Goal: Transaction & Acquisition: Subscribe to service/newsletter

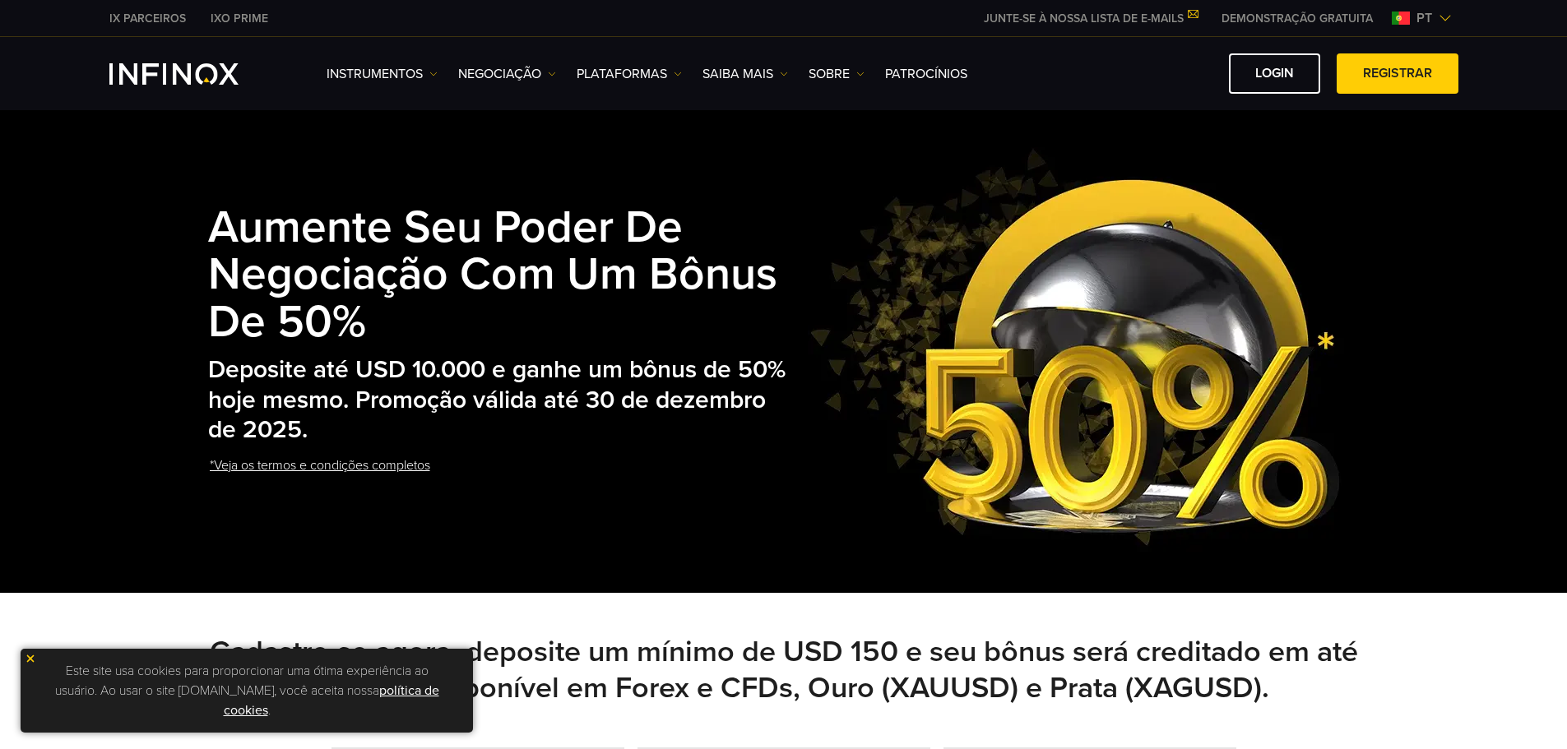
drag, startPoint x: 1133, startPoint y: 704, endPoint x: 1110, endPoint y: 707, distance: 23.2
click at [1133, 704] on h2 "Cadastre-se agora, deposite um mínimo de USD 150 e seu bônus será creditado em …" at bounding box center [784, 670] width 1152 height 72
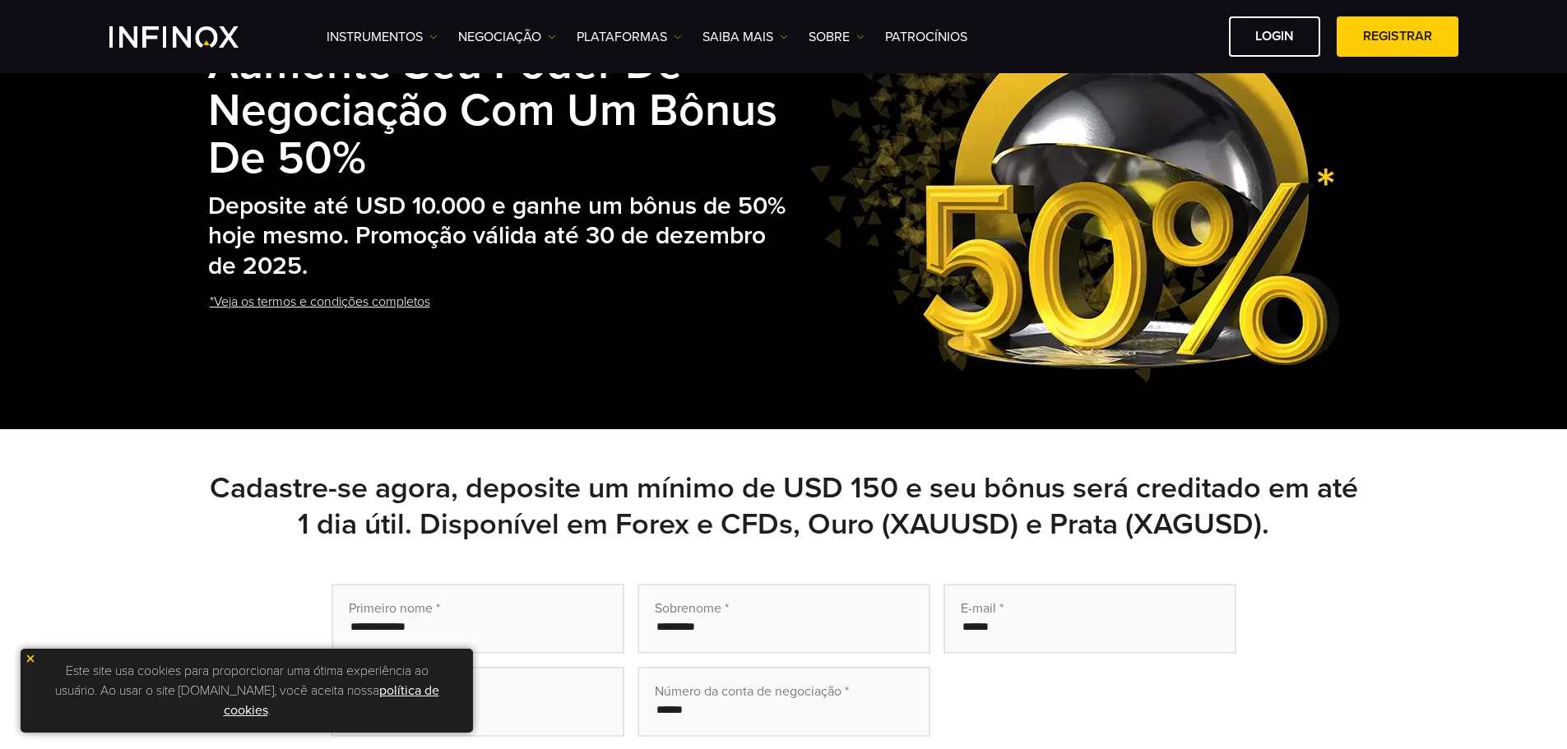
scroll to position [165, 0]
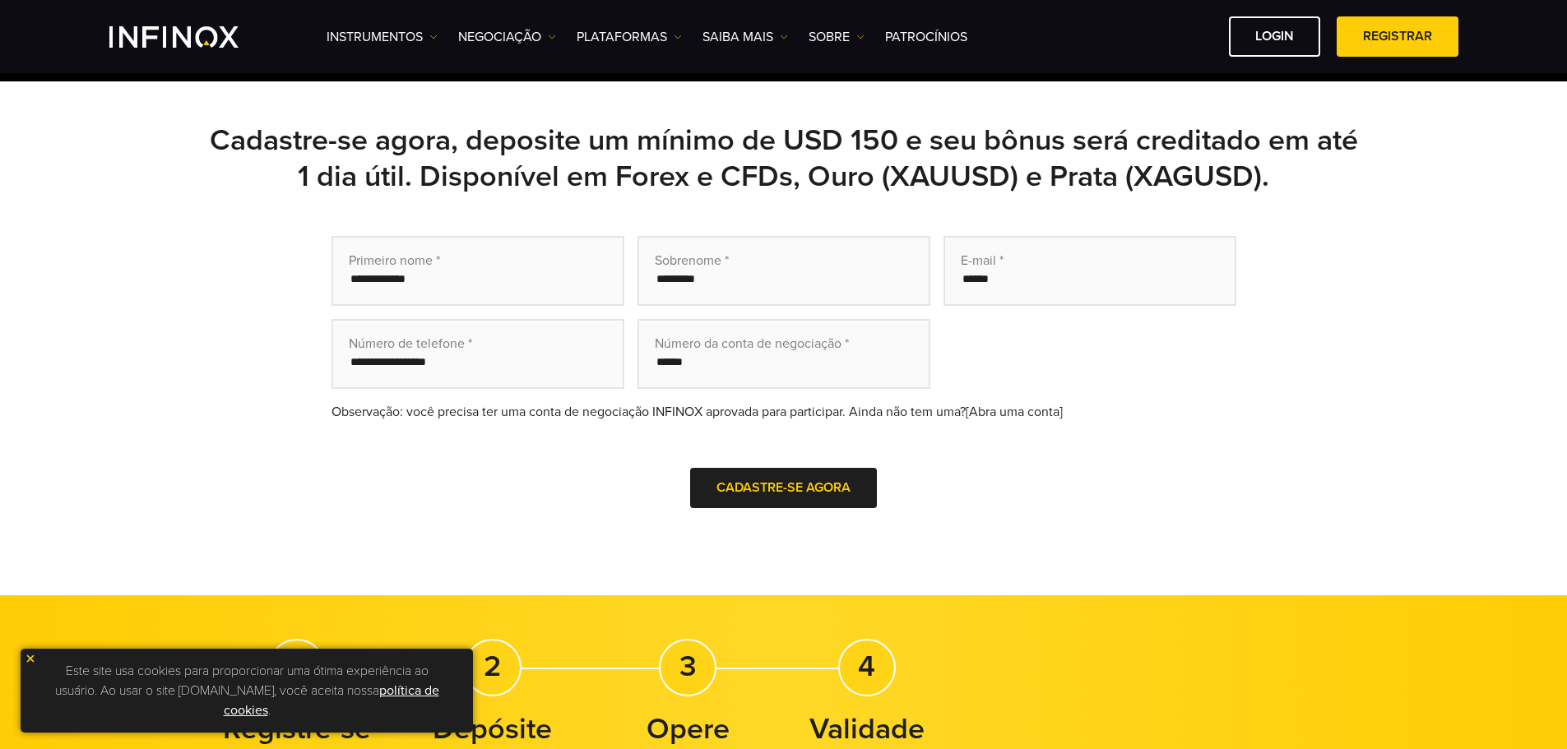
scroll to position [329, 0]
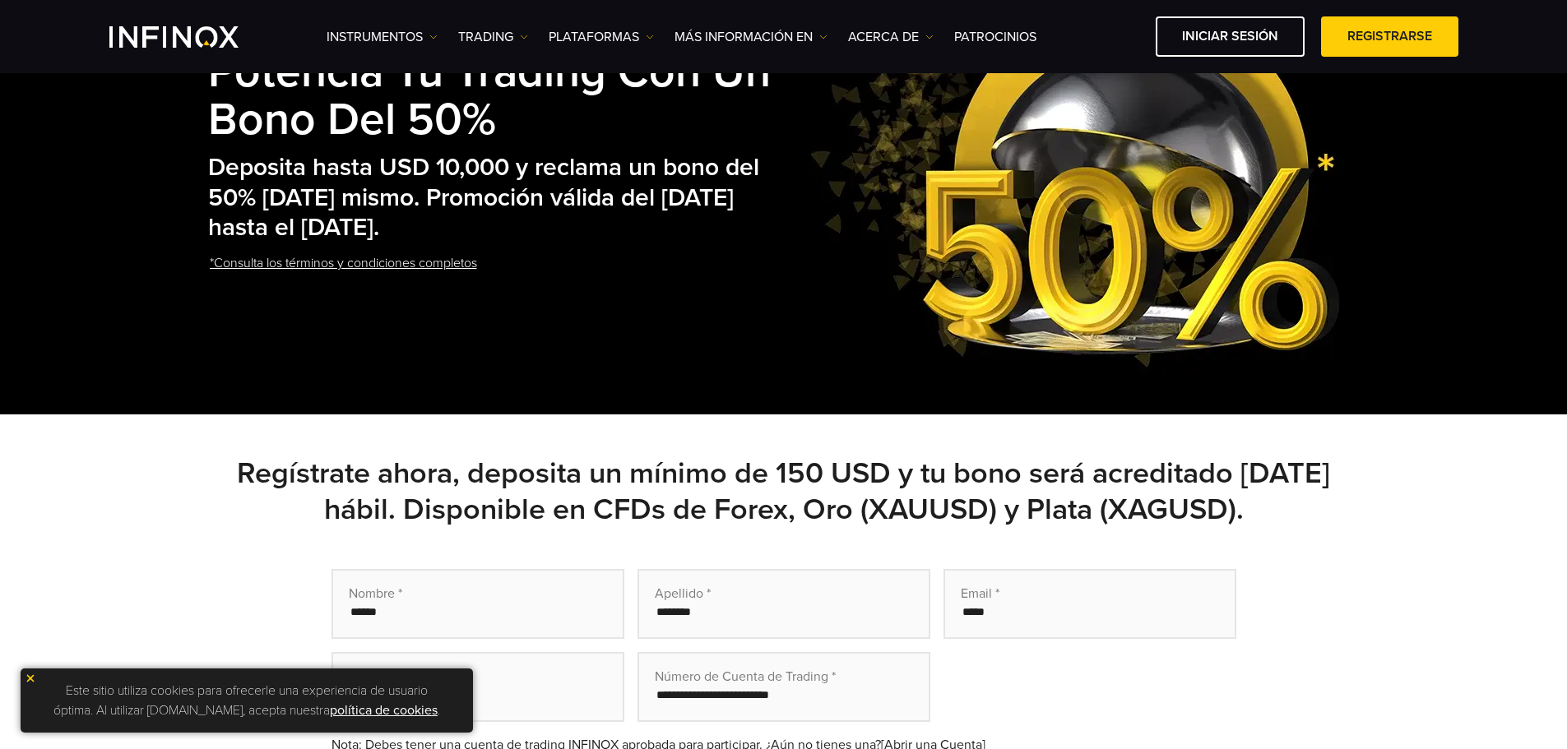
scroll to position [411, 0]
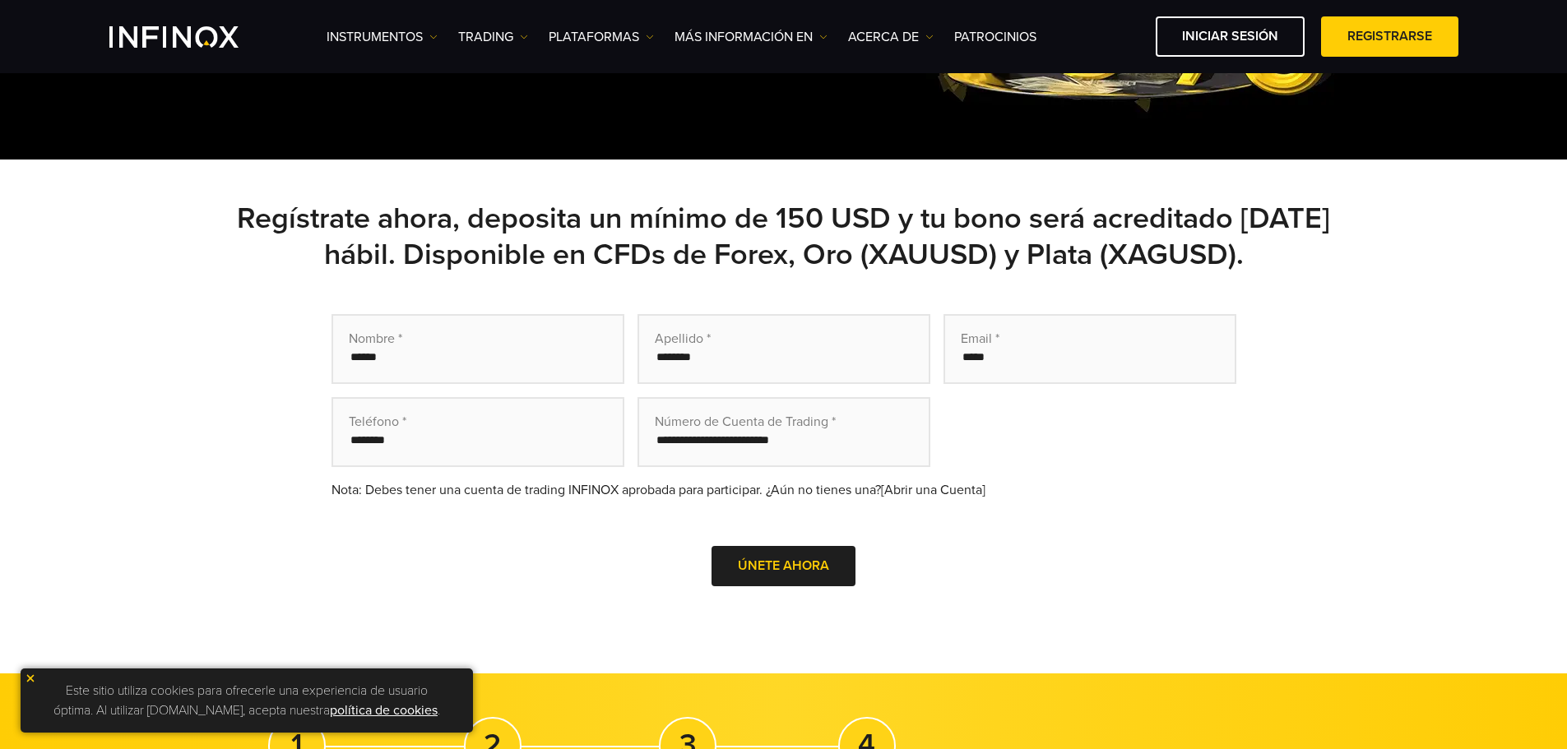
drag, startPoint x: 1394, startPoint y: 554, endPoint x: 1380, endPoint y: 476, distance: 80.2
click at [1402, 550] on div "Regístrate ahora, deposita un mínimo de 150 USD y tu bono será acreditado [DATE…" at bounding box center [783, 417] width 1567 height 514
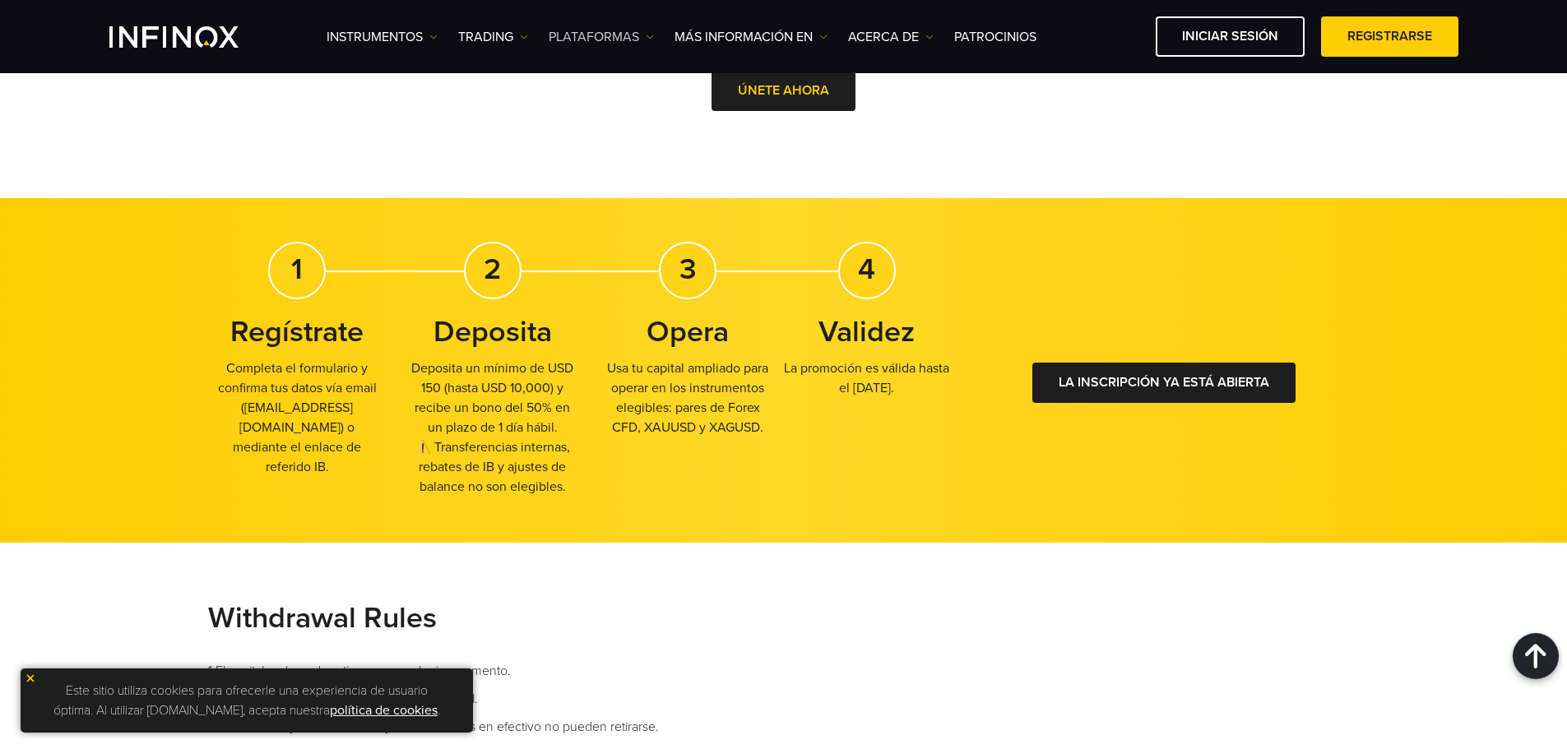
scroll to position [740, 0]
